Goal: Information Seeking & Learning: Find specific page/section

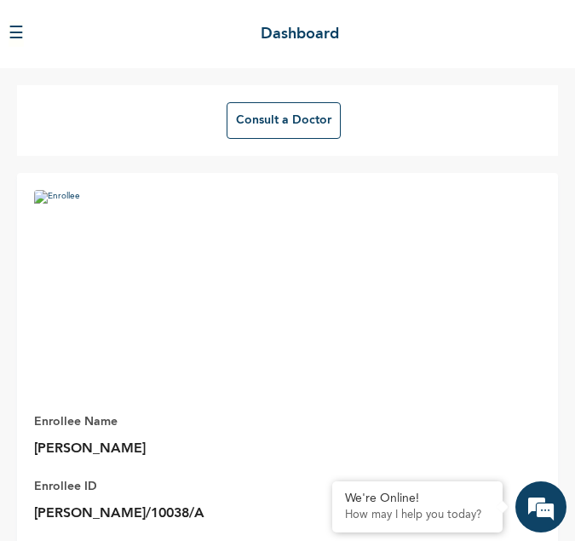
click at [357, 293] on div "Enrollee Name [PERSON_NAME] Enrollee ID [PERSON_NAME]/10038/A Plan Info Red Dia…" at bounding box center [287, 422] width 541 height 498
drag, startPoint x: 218, startPoint y: 191, endPoint x: 226, endPoint y: 197, distance: 9.7
click at [226, 197] on img at bounding box center [136, 292] width 205 height 205
click at [332, 249] on div "Enrollee Name [PERSON_NAME] Enrollee ID [PERSON_NAME]/10038/A Plan Info Red Dia…" at bounding box center [287, 422] width 541 height 498
click at [14, 38] on button "☰" at bounding box center [16, 34] width 15 height 26
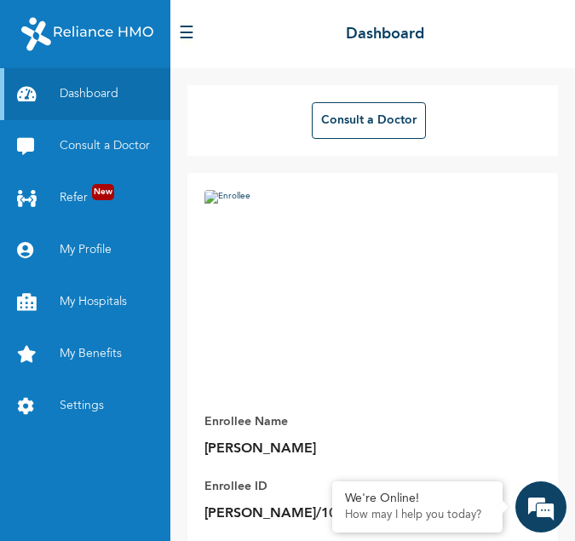
click at [14, 38] on div at bounding box center [85, 34] width 170 height 68
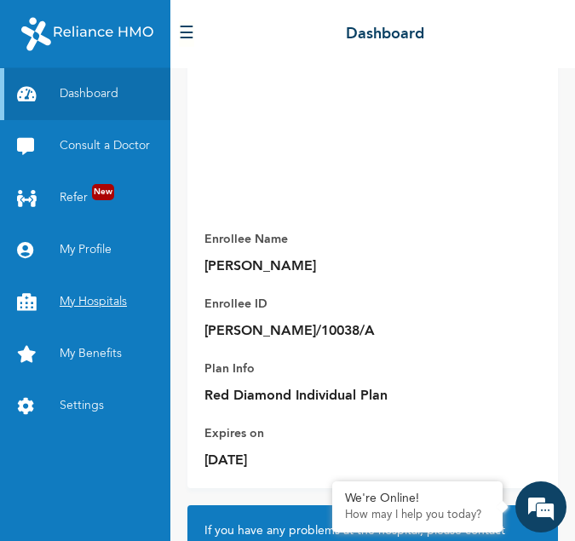
click at [89, 295] on link "My Hospitals" at bounding box center [85, 302] width 170 height 52
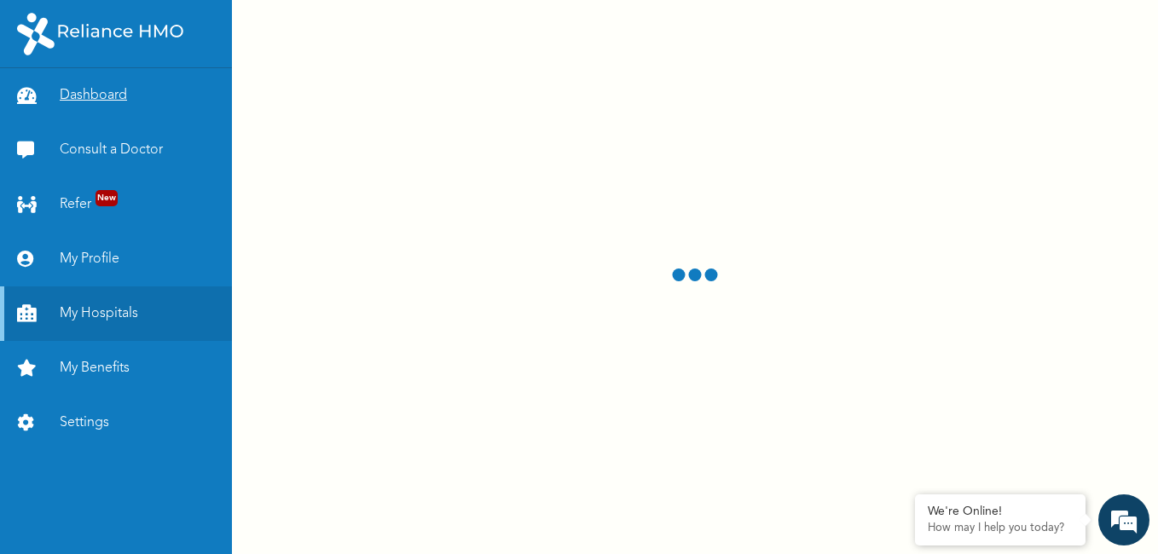
click at [113, 95] on link "Dashboard" at bounding box center [116, 95] width 232 height 55
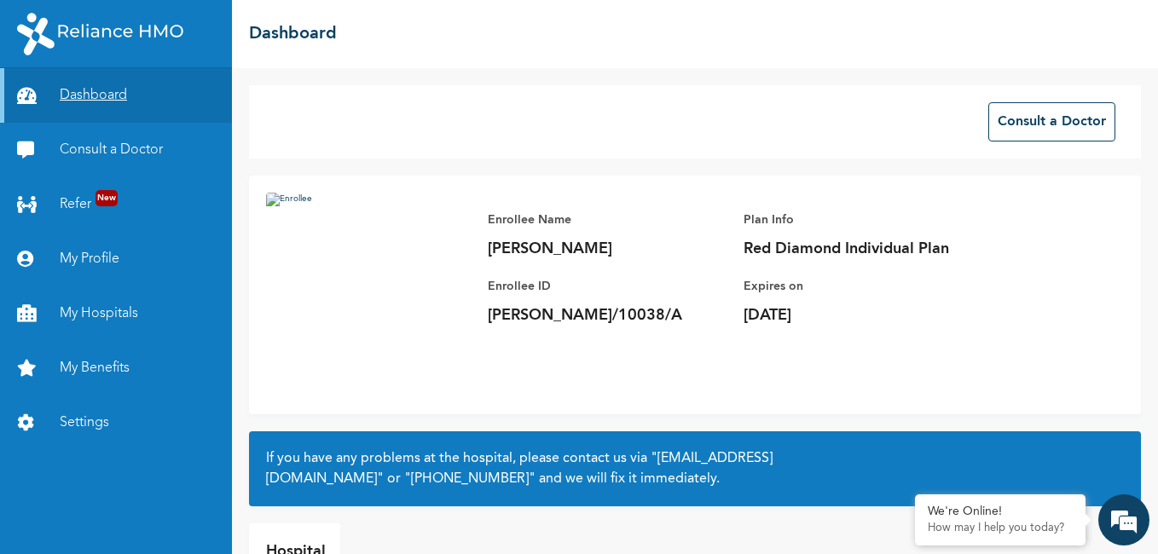
click at [83, 102] on link "Dashboard" at bounding box center [116, 95] width 232 height 55
click at [102, 361] on link "My Benefits" at bounding box center [116, 368] width 232 height 55
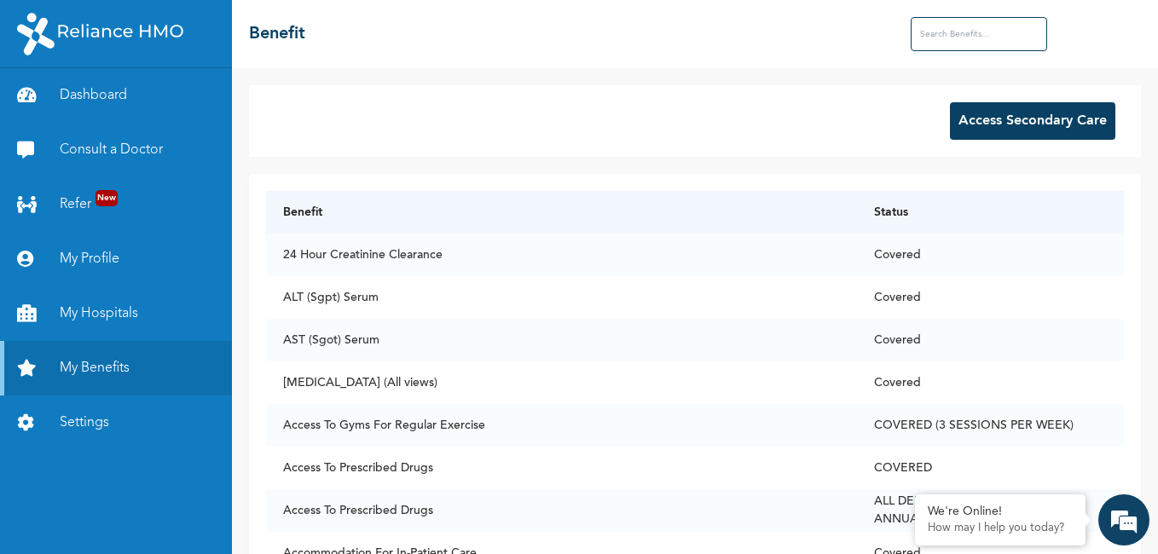
click at [574, 111] on button "Access Secondary Care" at bounding box center [1032, 121] width 165 height 38
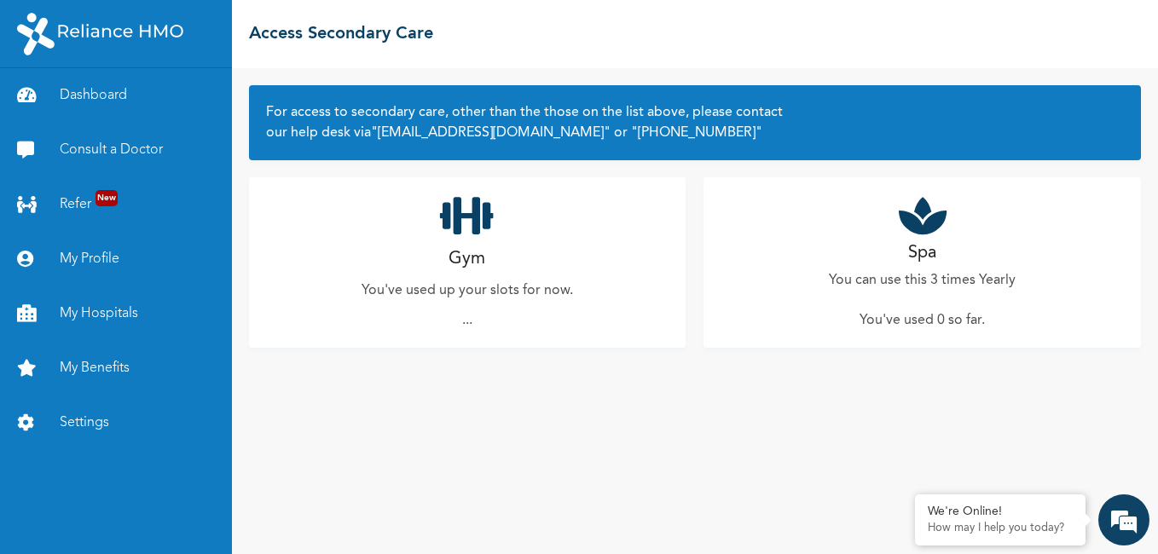
click at [574, 255] on h2 "Spa" at bounding box center [922, 253] width 28 height 26
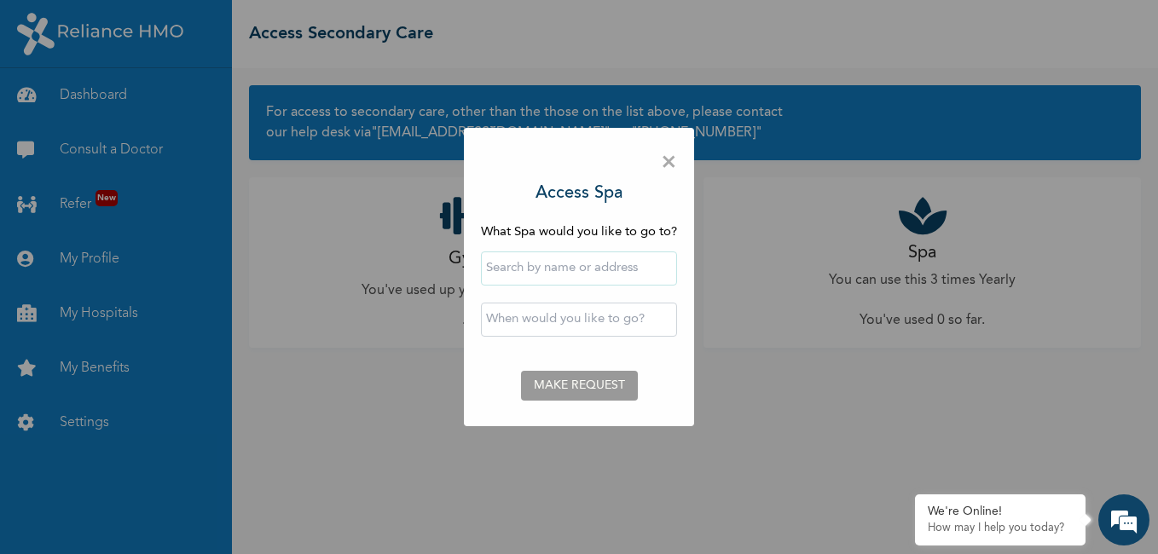
click at [574, 165] on span "×" at bounding box center [669, 163] width 16 height 36
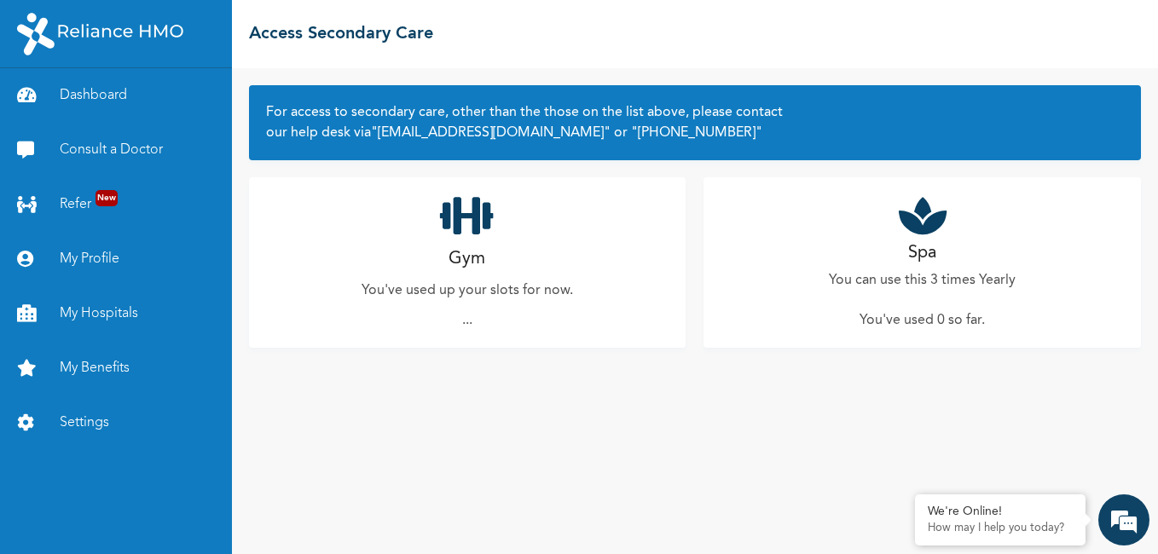
click at [468, 324] on p "..." at bounding box center [467, 320] width 10 height 20
click at [466, 261] on h2 "Gym" at bounding box center [466, 259] width 37 height 26
drag, startPoint x: 466, startPoint y: 261, endPoint x: 452, endPoint y: 302, distance: 43.4
click at [452, 301] on div "Gym You've used up your slots for now. ..." at bounding box center [467, 262] width 437 height 170
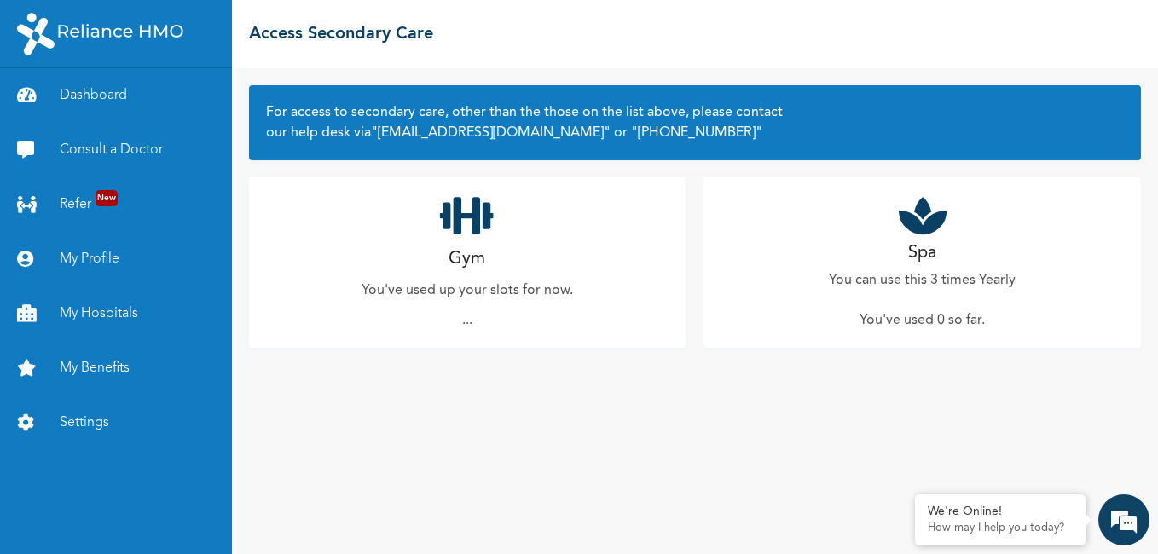
drag, startPoint x: 452, startPoint y: 302, endPoint x: 462, endPoint y: 327, distance: 27.5
click at [462, 327] on p "..." at bounding box center [467, 320] width 10 height 20
click at [468, 318] on p "..." at bounding box center [467, 320] width 10 height 20
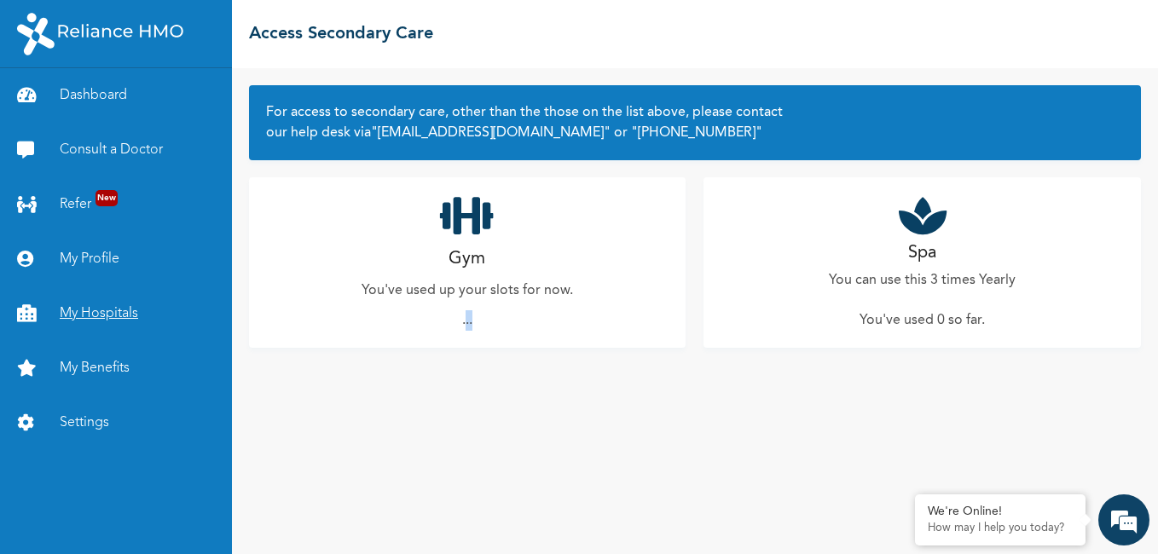
click at [91, 310] on link "My Hospitals" at bounding box center [116, 313] width 232 height 55
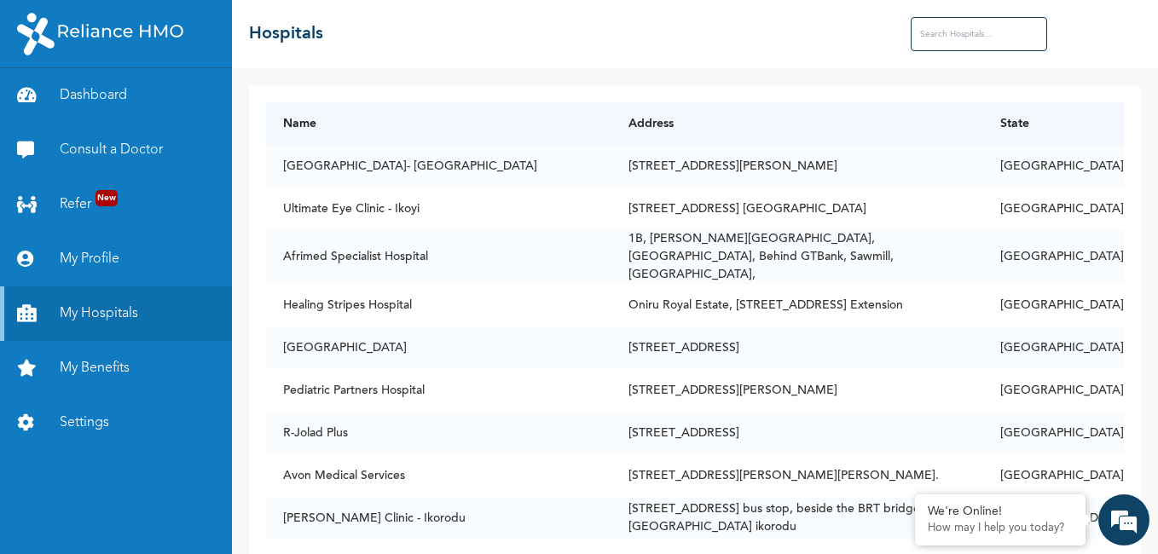
click at [574, 35] on input "text" at bounding box center [978, 34] width 136 height 34
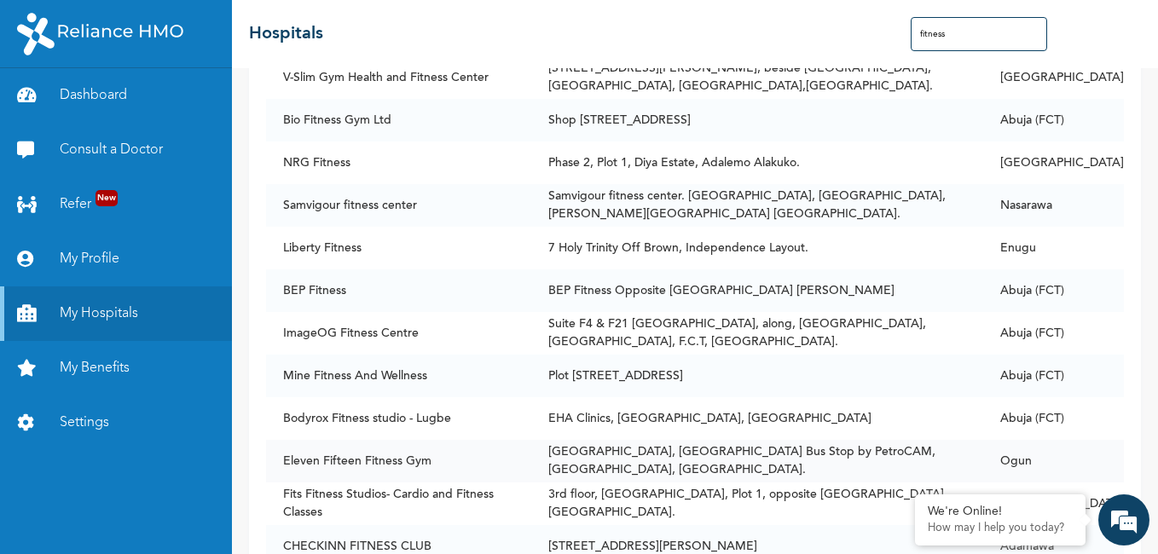
scroll to position [4368, 0]
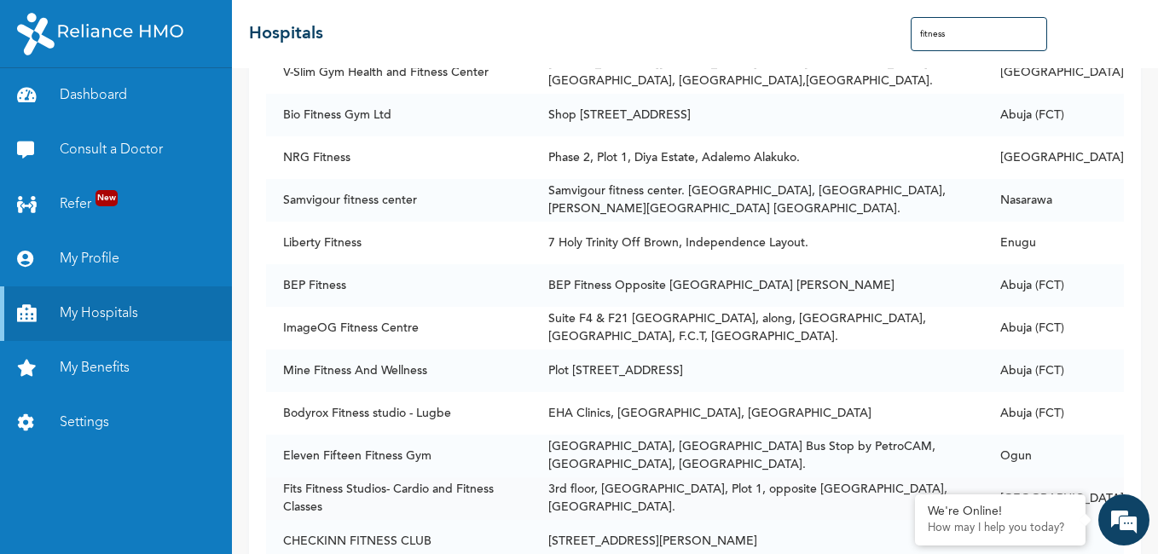
drag, startPoint x: 624, startPoint y: 469, endPoint x: 713, endPoint y: 426, distance: 99.1
click at [484, 264] on td "BEP Fitness" at bounding box center [398, 285] width 265 height 43
click at [574, 30] on input "fitness" at bounding box center [978, 34] width 136 height 34
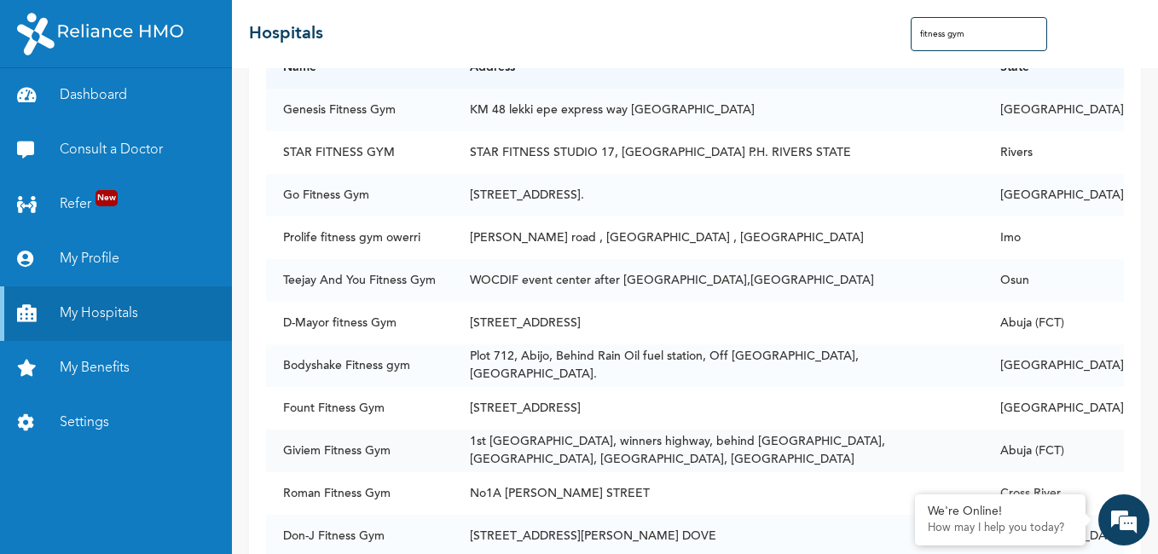
scroll to position [85, 0]
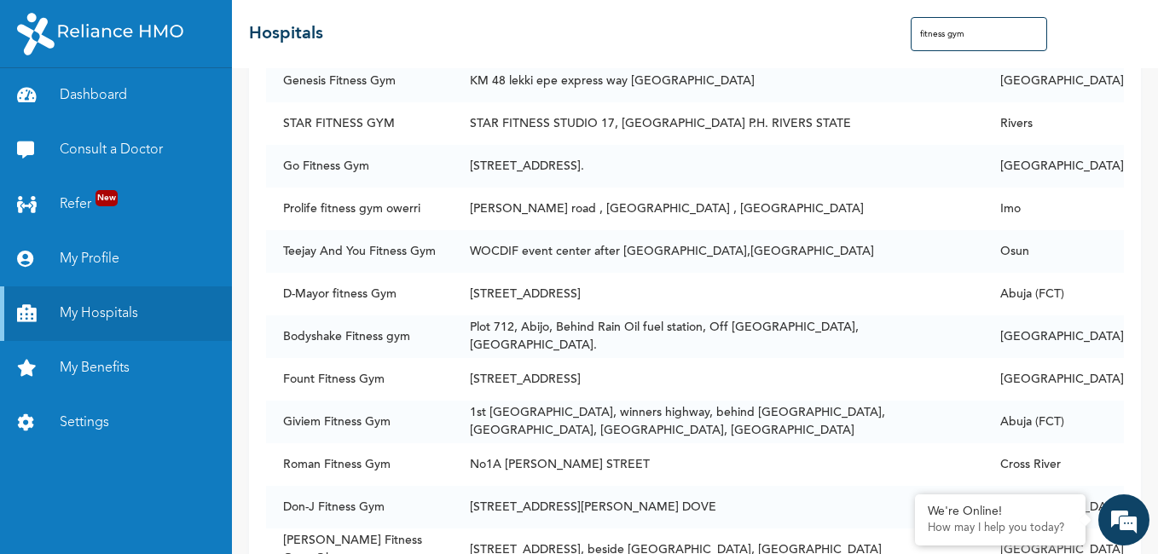
click at [574, 35] on input "fitness gym" at bounding box center [978, 34] width 136 height 34
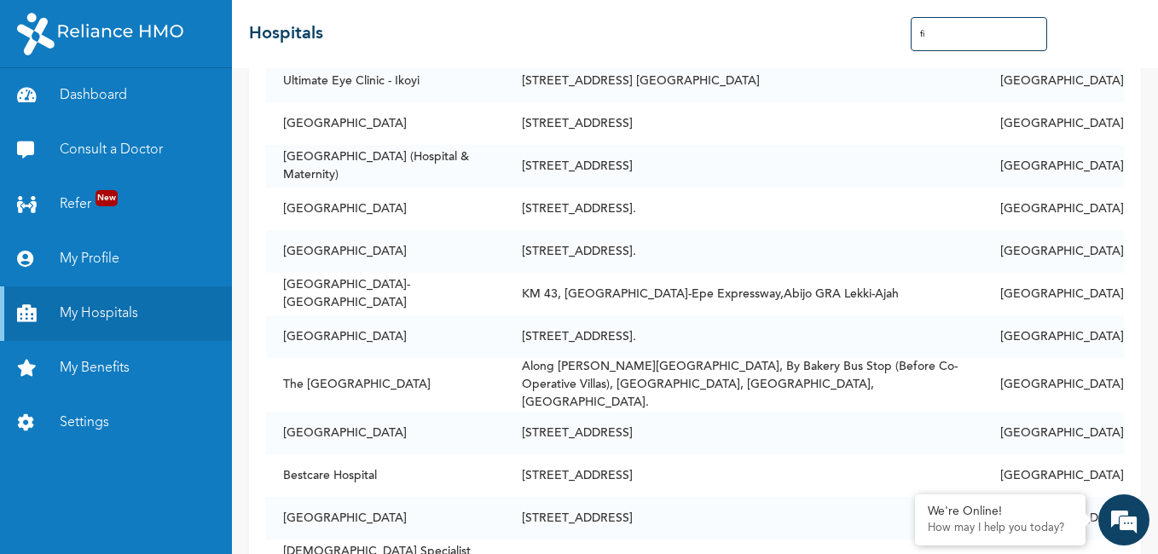
type input "f"
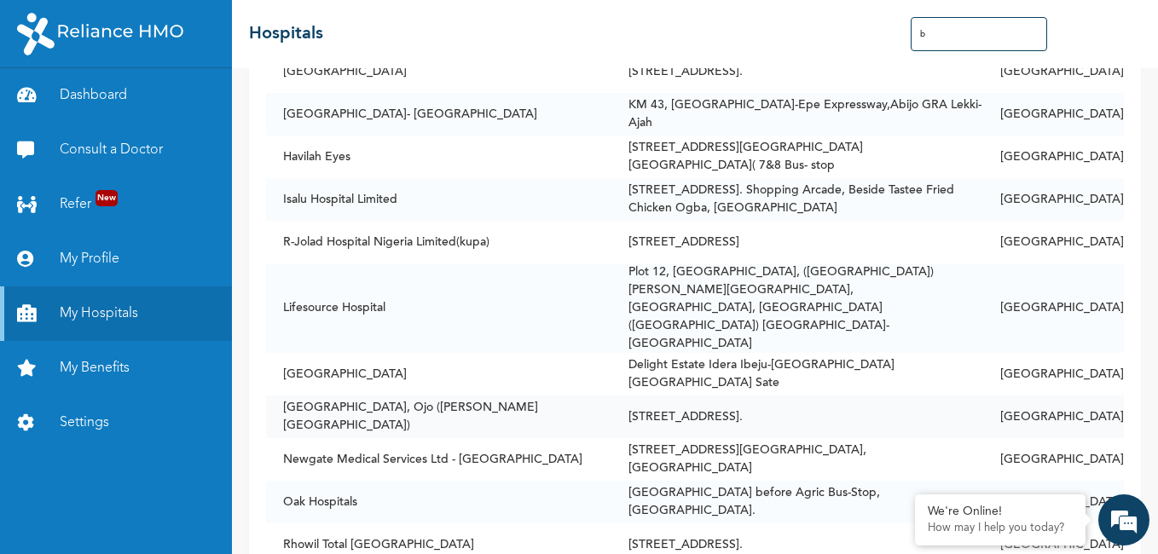
scroll to position [1023, 0]
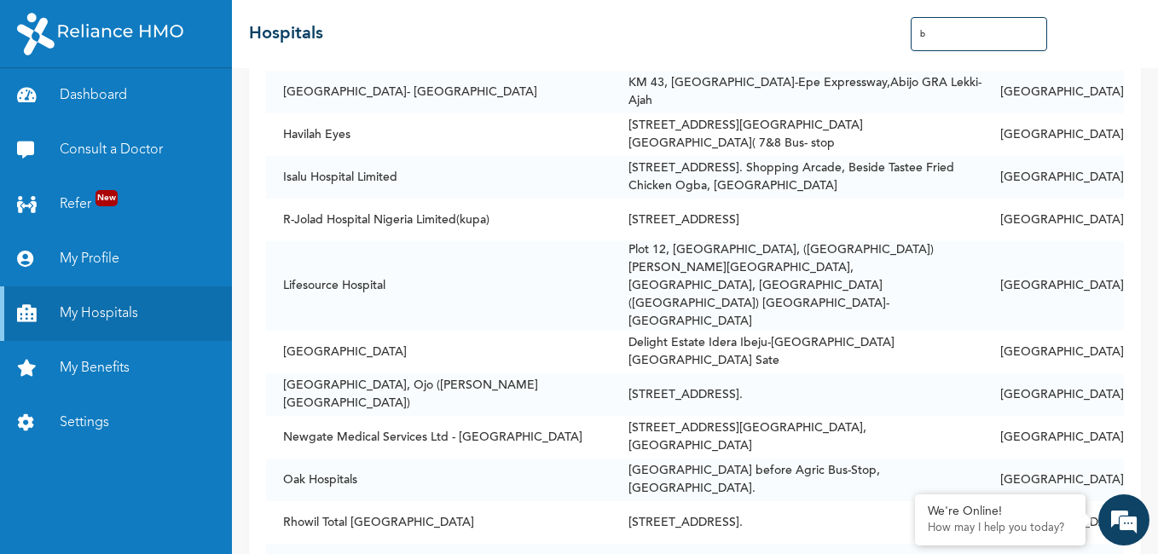
type input "b"
